Goal: Transaction & Acquisition: Subscribe to service/newsletter

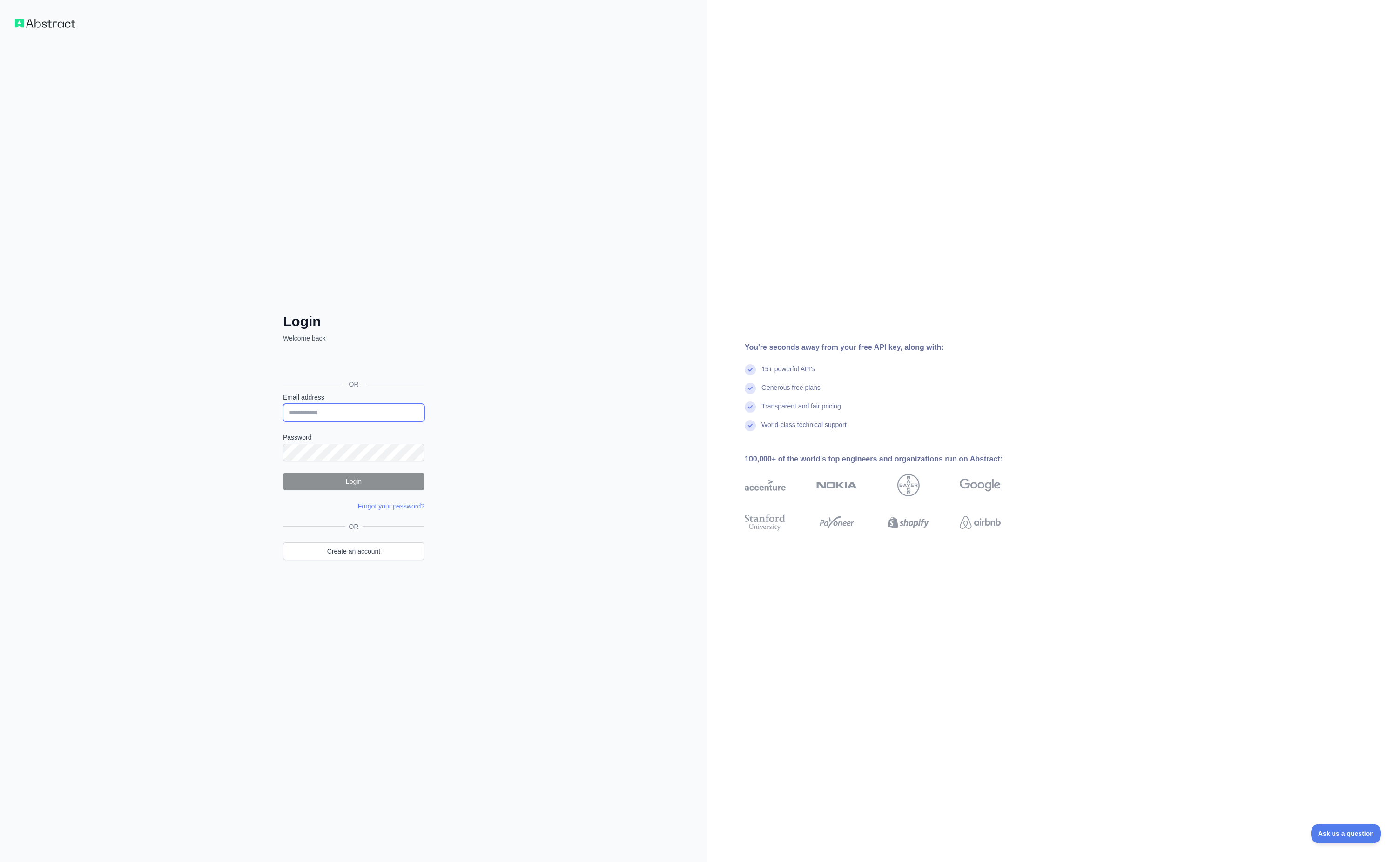
click at [370, 410] on input "Email address" at bounding box center [353, 413] width 141 height 17
click at [0, 862] on com-1password-button at bounding box center [0, 862] width 0 height 0
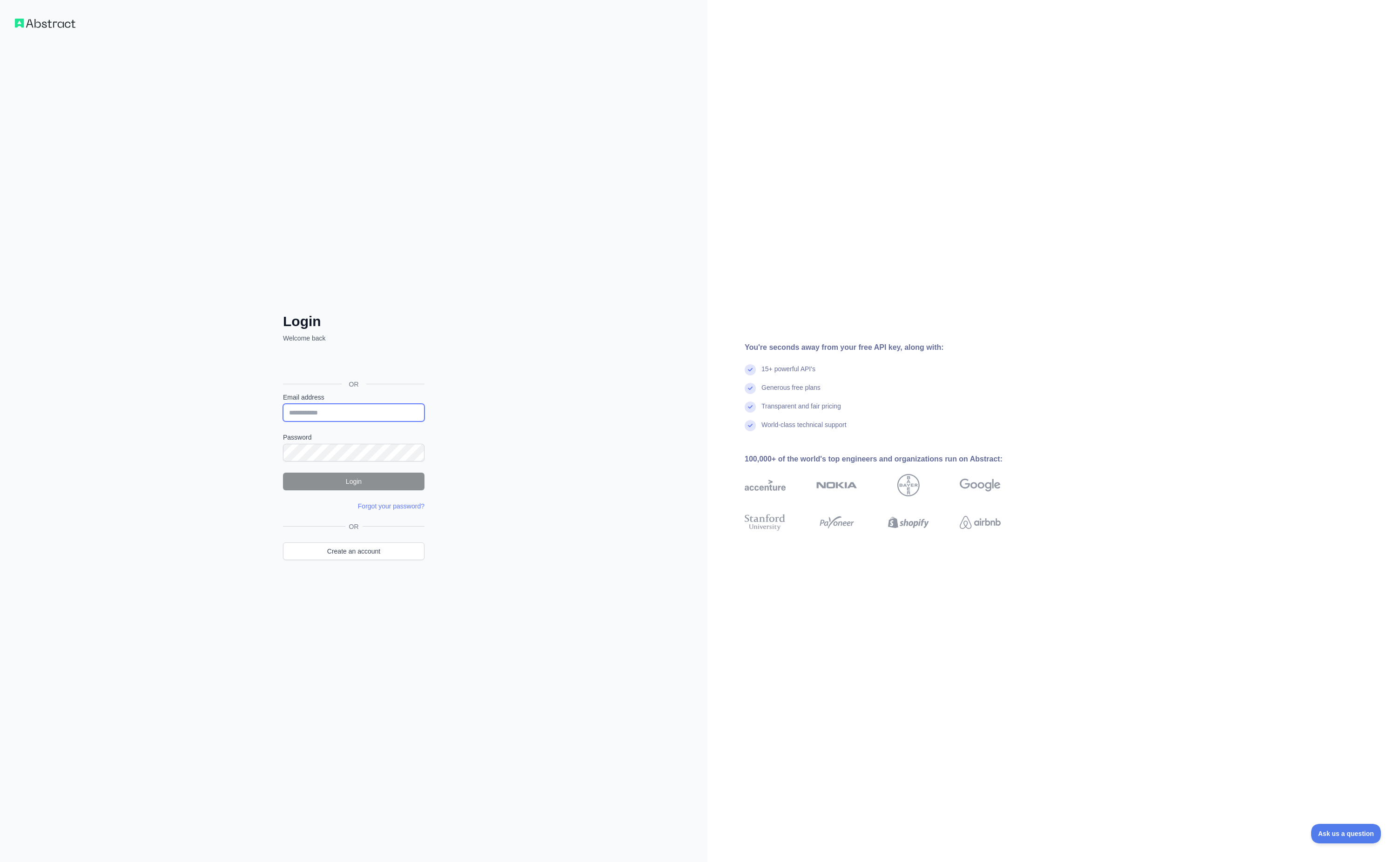
click at [0, 862] on com-1password-button at bounding box center [0, 862] width 0 height 0
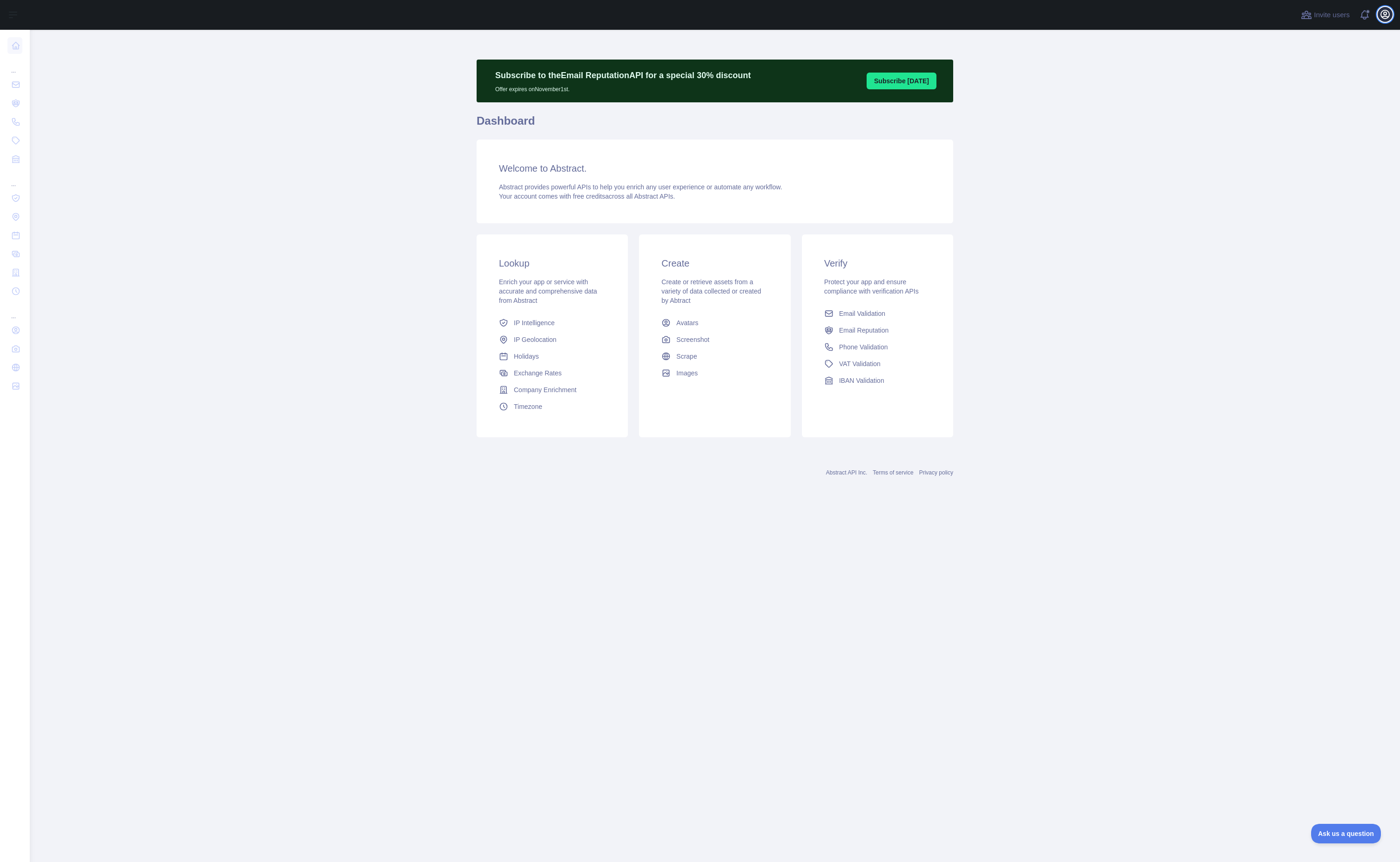
click at [1387, 17] on icon "button" at bounding box center [1385, 15] width 9 height 9
click at [1338, 68] on link "Account settings" at bounding box center [1340, 67] width 104 height 16
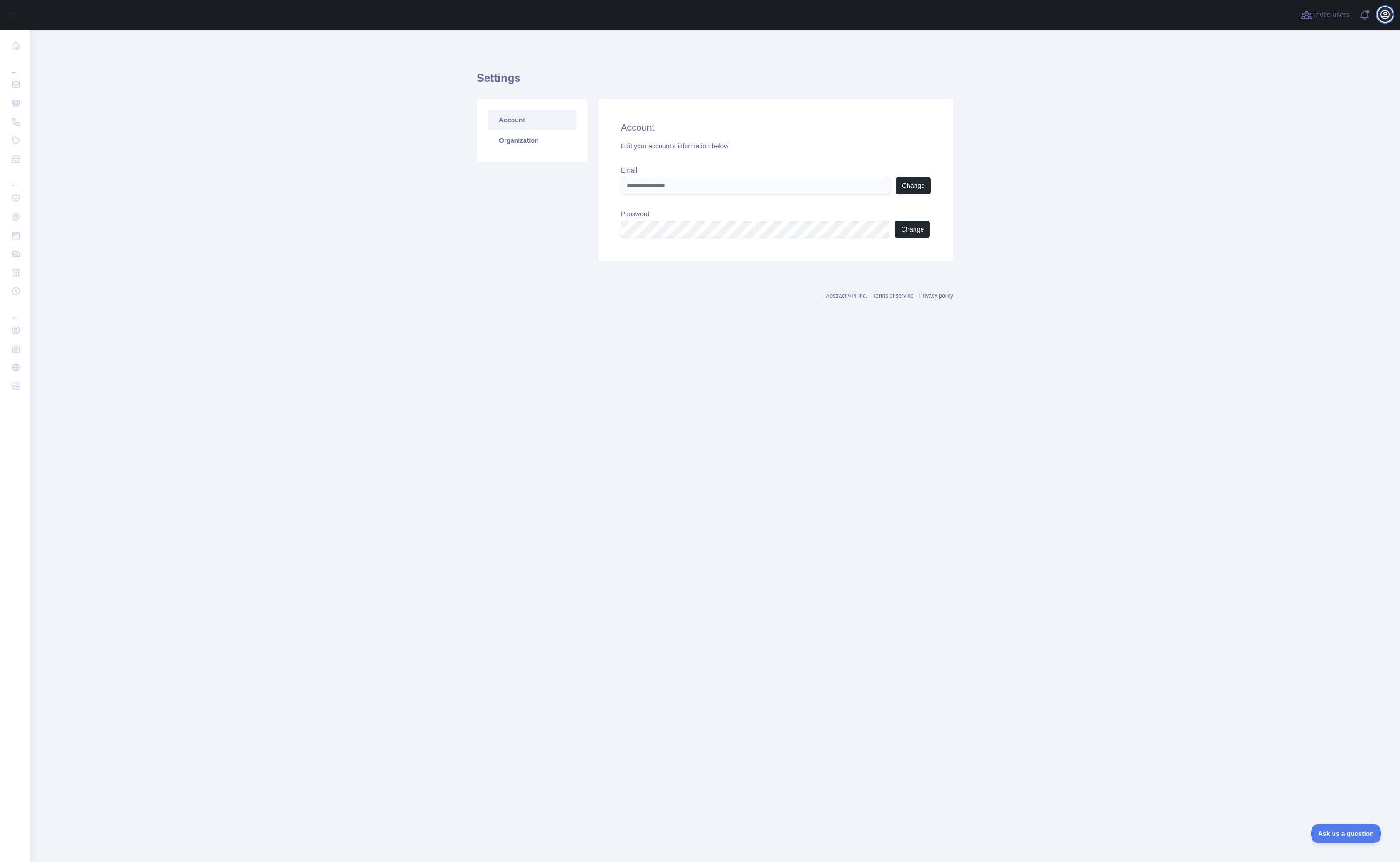
click at [1387, 20] on icon "button" at bounding box center [1384, 14] width 11 height 11
click at [1316, 96] on button "Billing" at bounding box center [1340, 101] width 104 height 16
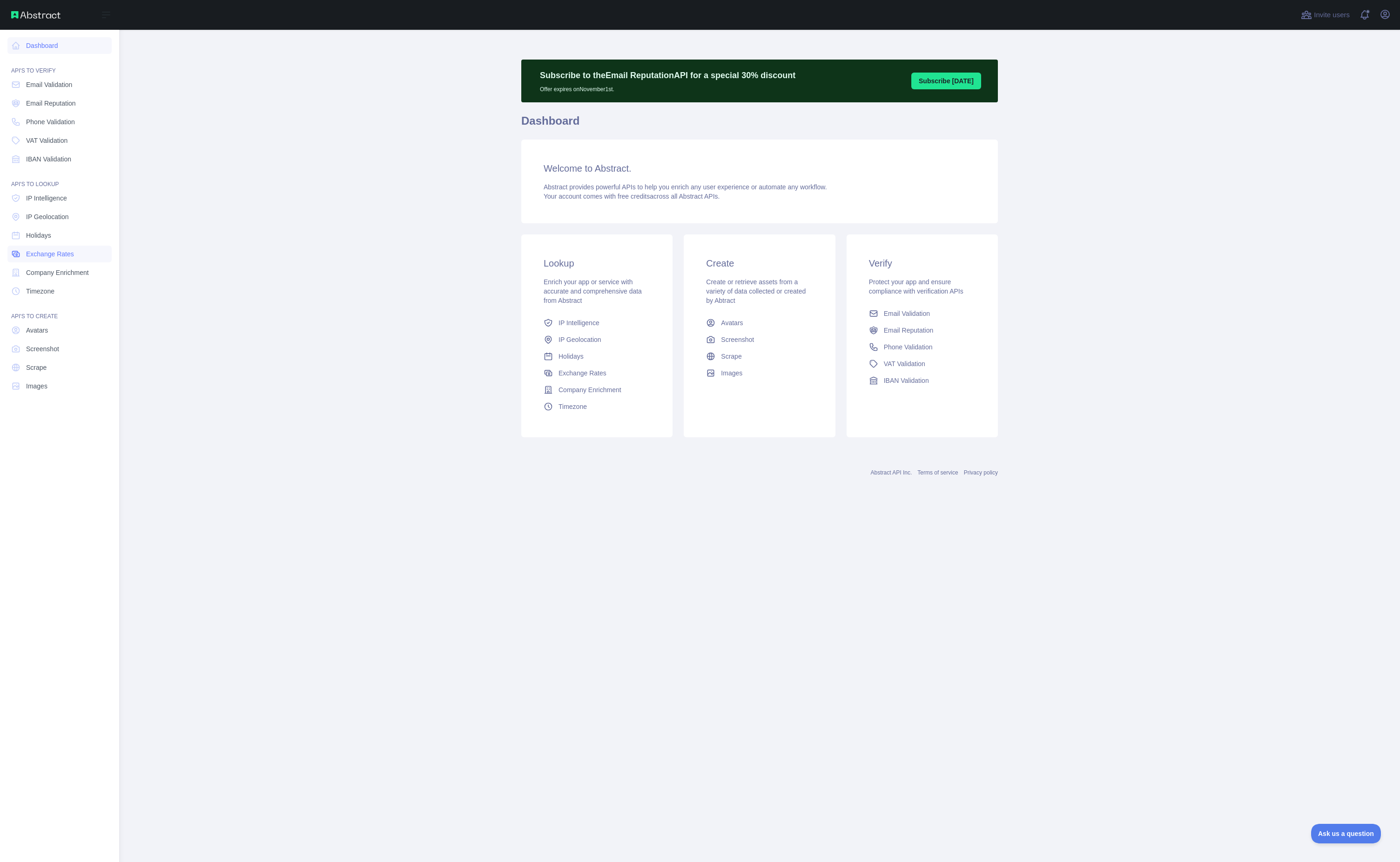
click at [79, 254] on link "Exchange Rates" at bounding box center [60, 253] width 104 height 16
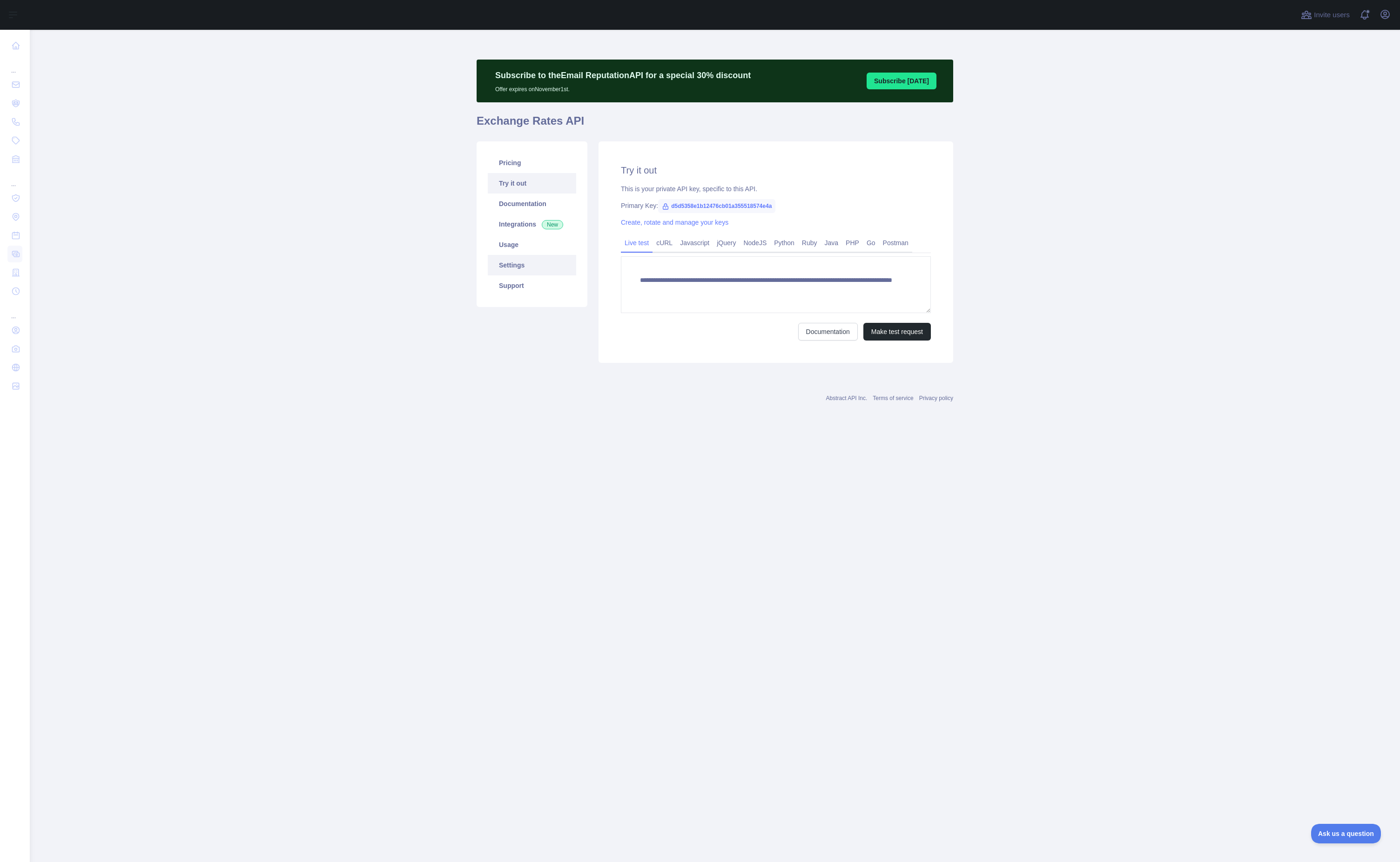
click at [547, 263] on link "Settings" at bounding box center [532, 265] width 88 height 21
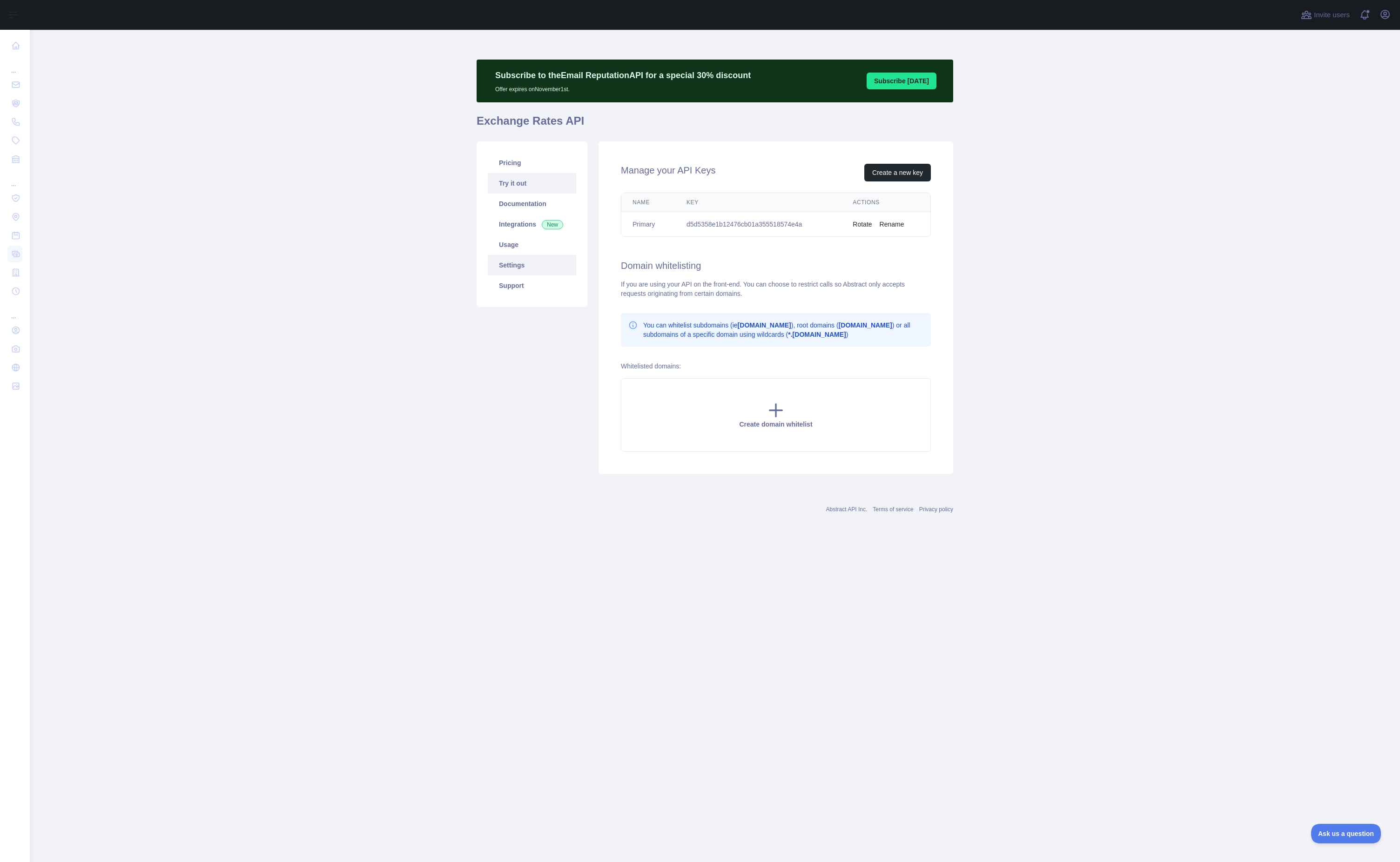
click at [529, 173] on ul "Pricing Try it out Documentation Integrations New Usage Settings Support" at bounding box center [532, 224] width 88 height 143
click at [529, 161] on link "Pricing" at bounding box center [532, 163] width 88 height 21
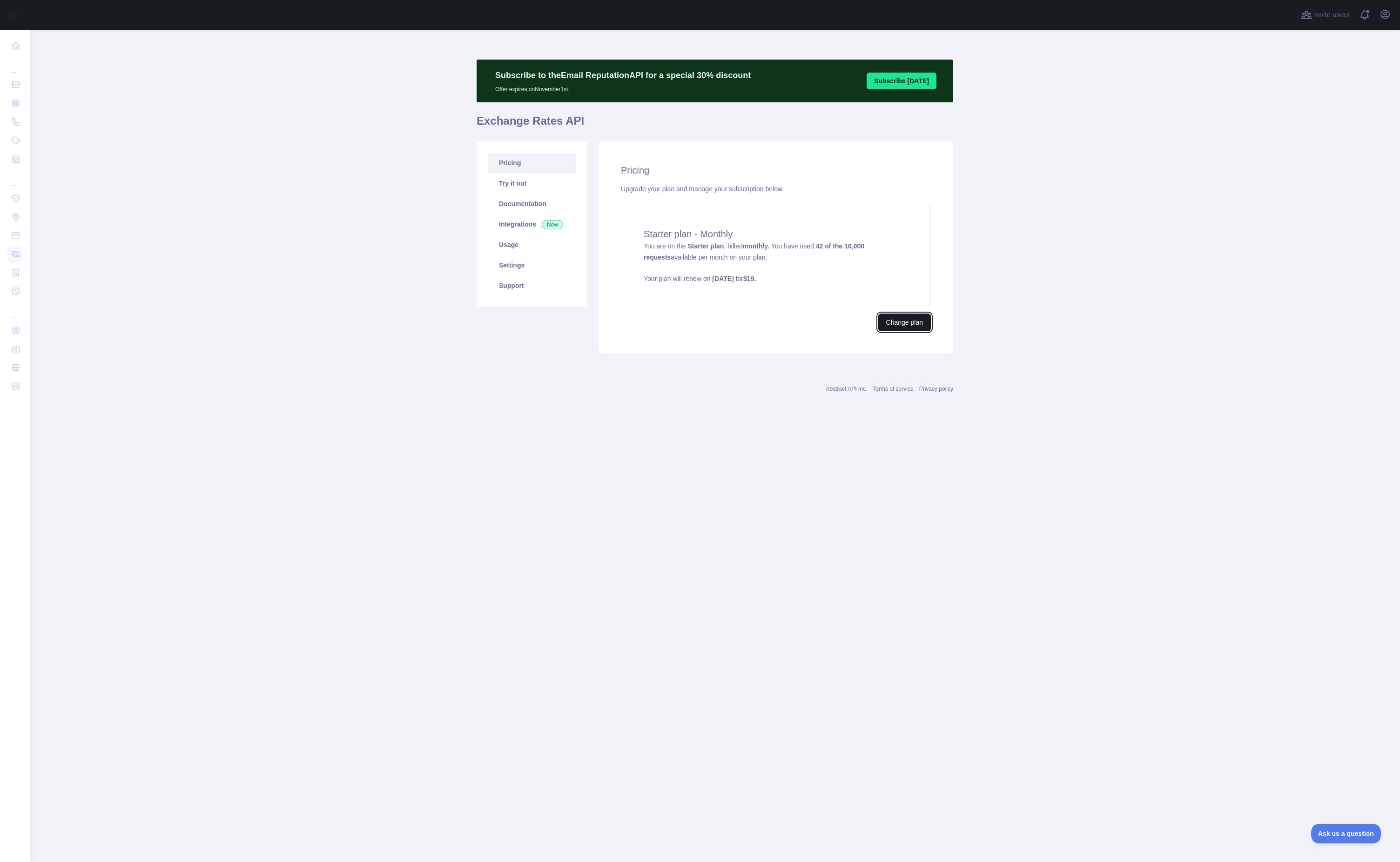
click at [913, 322] on button "Change plan" at bounding box center [905, 323] width 53 height 17
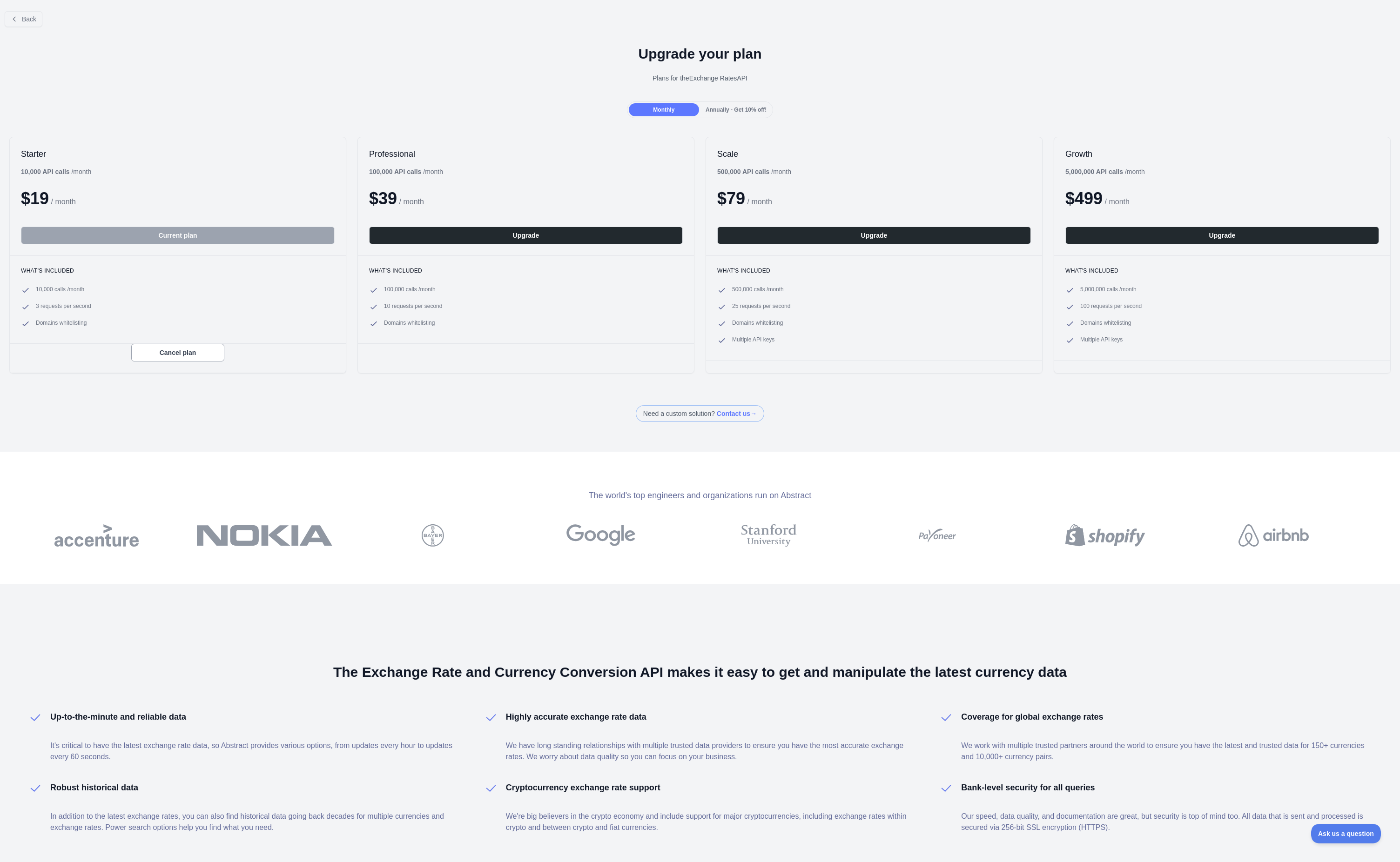
drag, startPoint x: 734, startPoint y: 109, endPoint x: 727, endPoint y: 112, distance: 7.6
click at [733, 109] on span "Annually - Get 10% off!" at bounding box center [736, 110] width 61 height 7
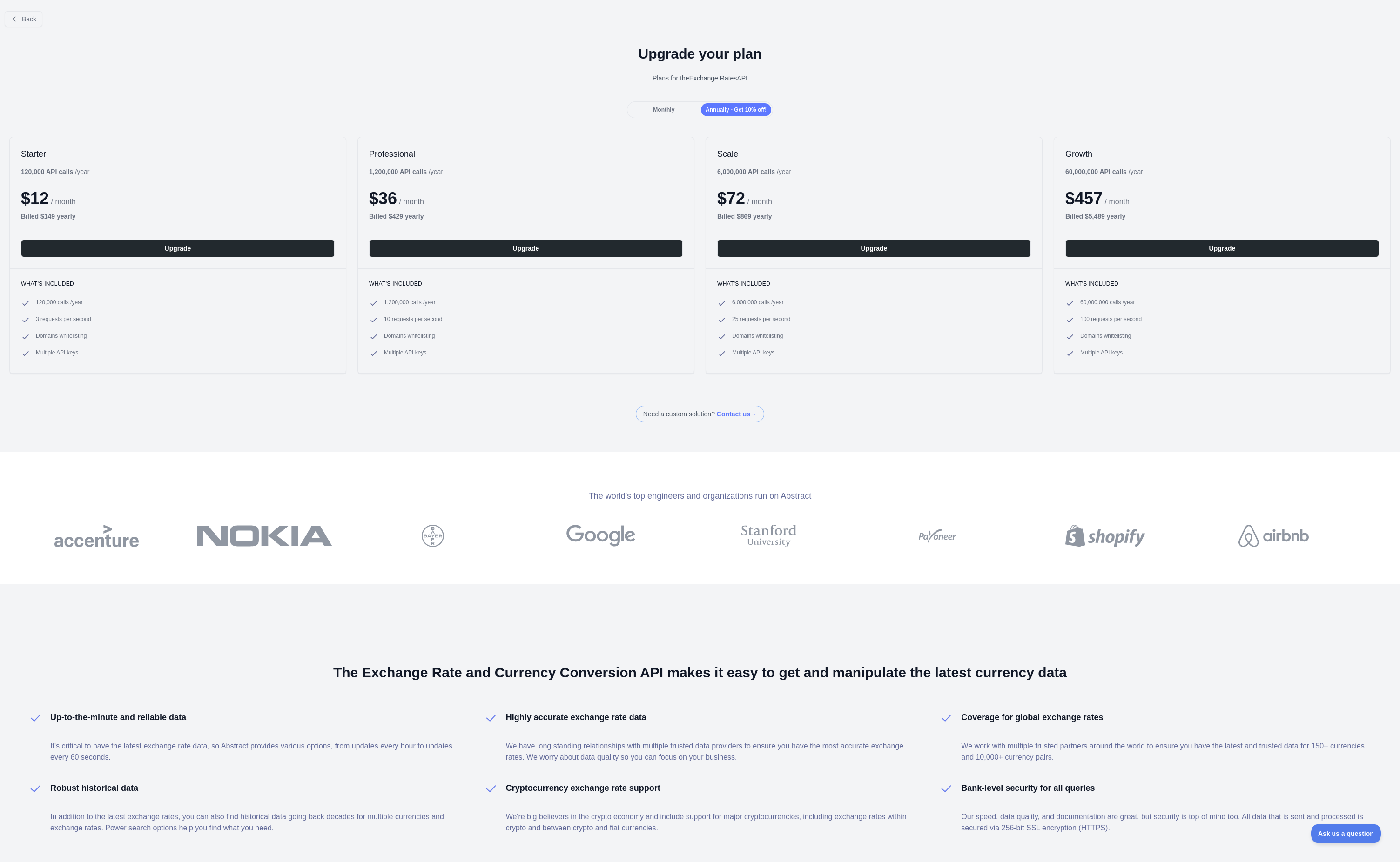
click at [669, 112] on span "Monthly" at bounding box center [664, 110] width 22 height 7
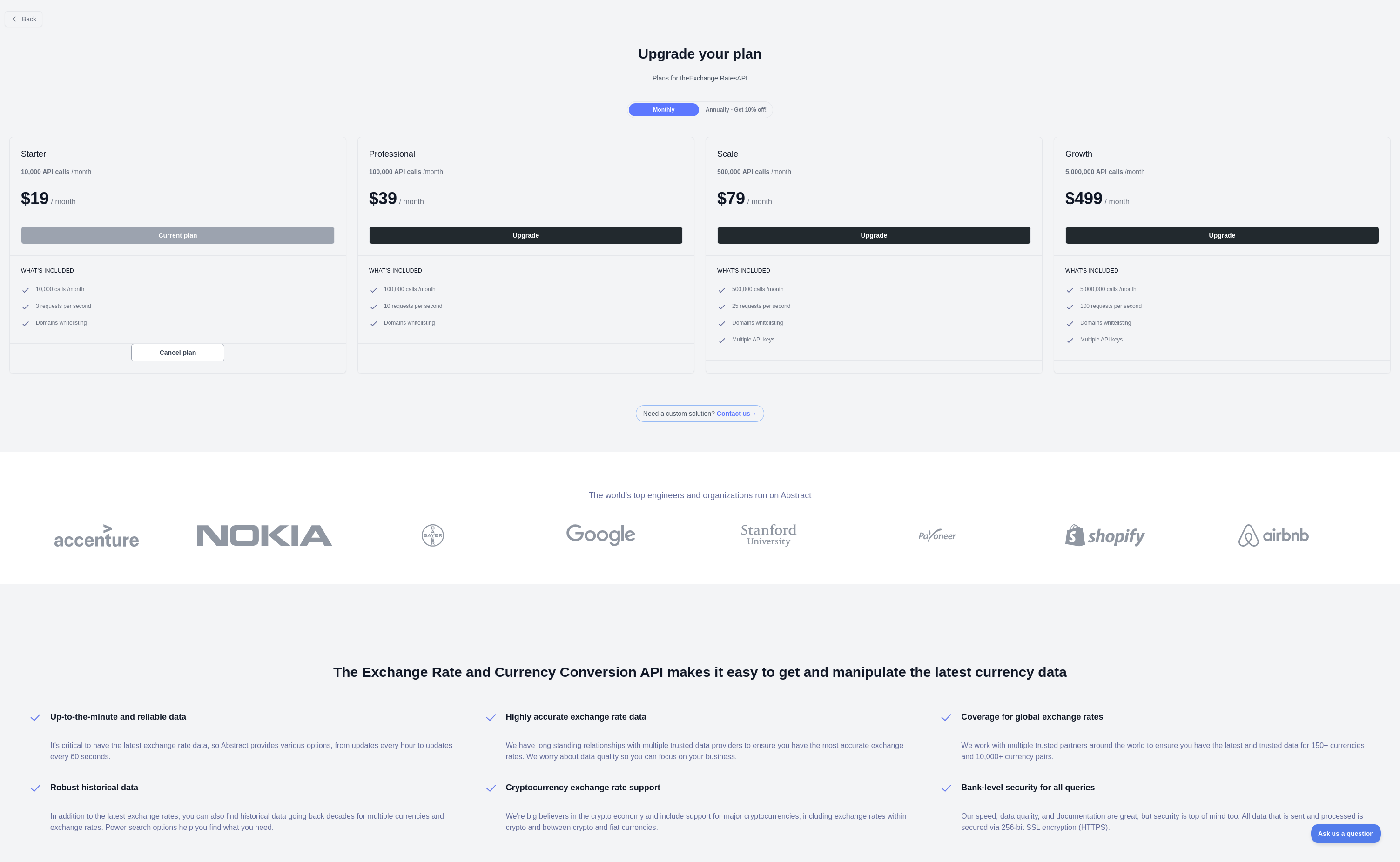
click at [747, 109] on span "Annually - Get 10% off!" at bounding box center [736, 110] width 61 height 7
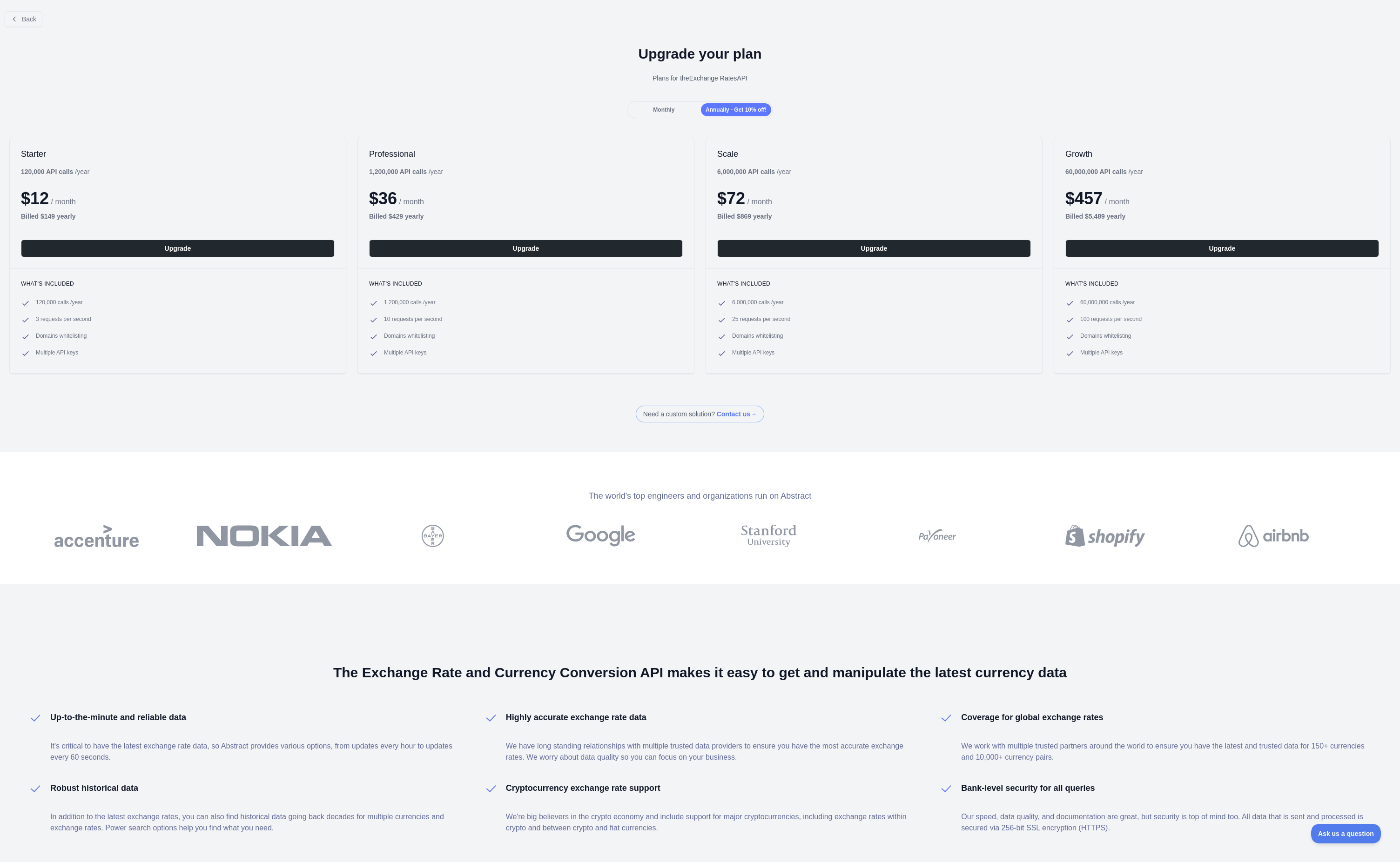
click at [659, 108] on span "Monthly" at bounding box center [664, 110] width 22 height 7
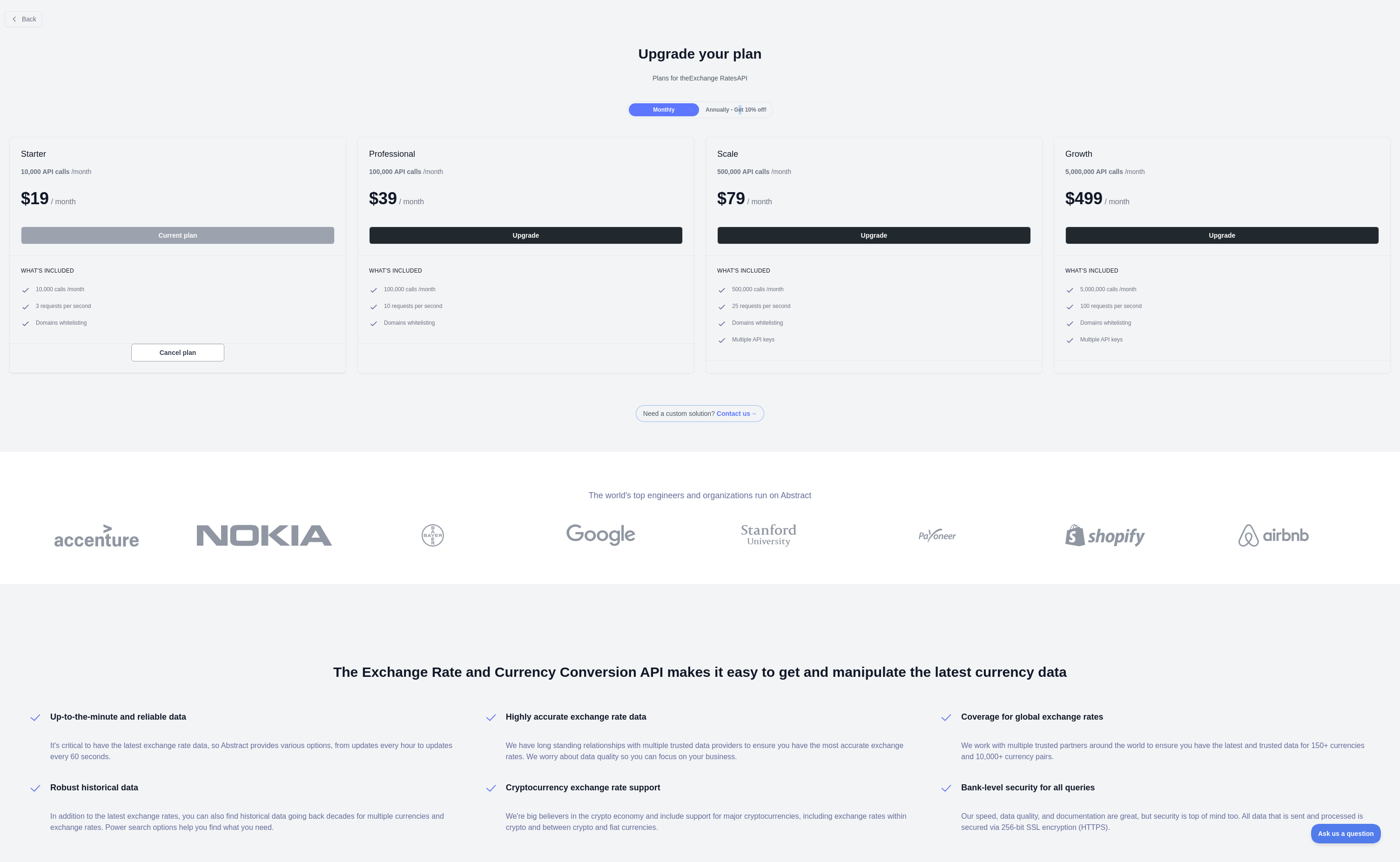
click at [741, 110] on span "Annually - Get 10% off!" at bounding box center [736, 110] width 61 height 7
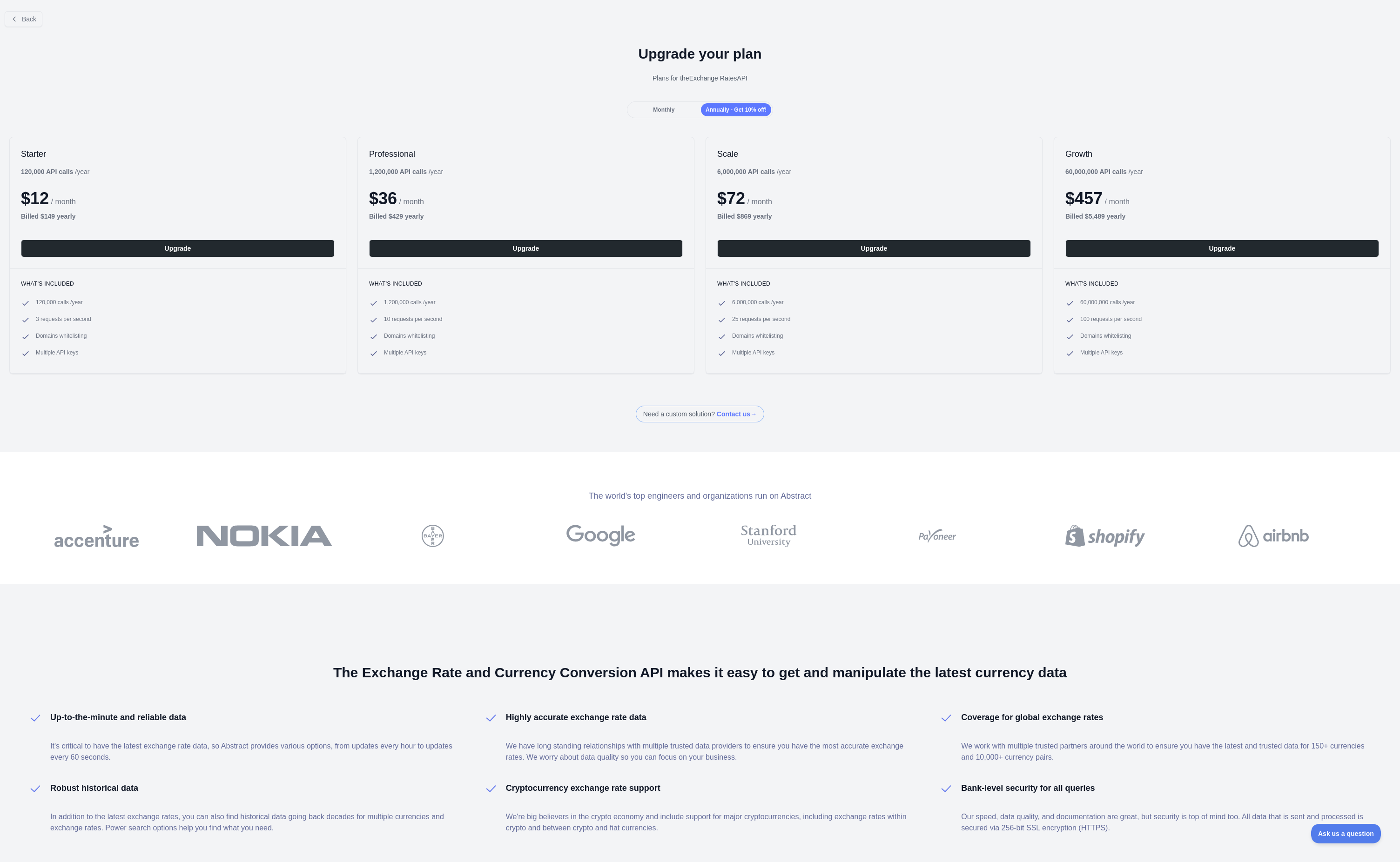
click at [686, 107] on div "Monthly" at bounding box center [664, 109] width 70 height 13
